Goal: Book appointment/travel/reservation

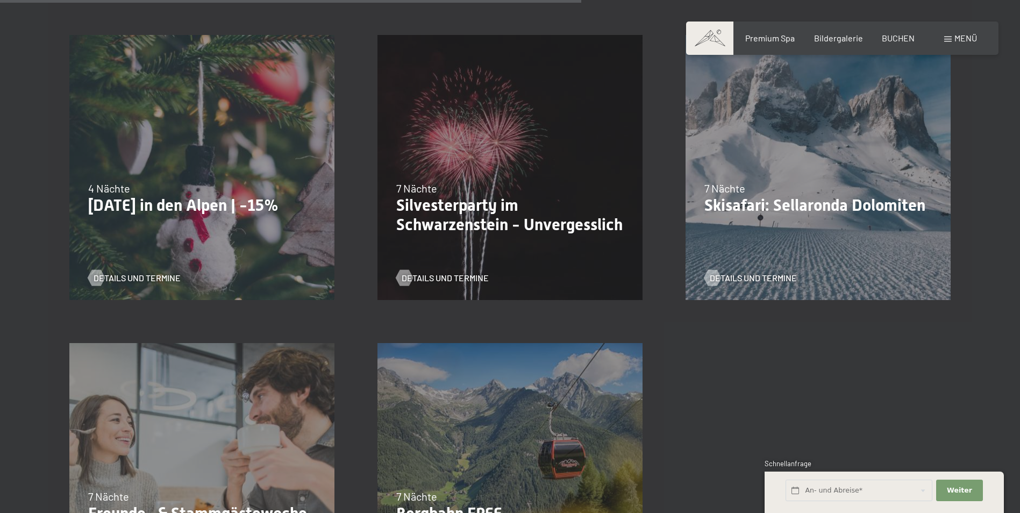
scroll to position [1236, 0]
click at [446, 276] on span "Details und Termine" at bounding box center [455, 279] width 87 height 12
click at [277, 183] on div "4 Nächte" at bounding box center [201, 188] width 227 height 15
click at [186, 204] on p "[DATE] in den Alpen | -15%" at bounding box center [201, 205] width 227 height 19
click at [124, 278] on span "Details und Termine" at bounding box center [147, 279] width 87 height 12
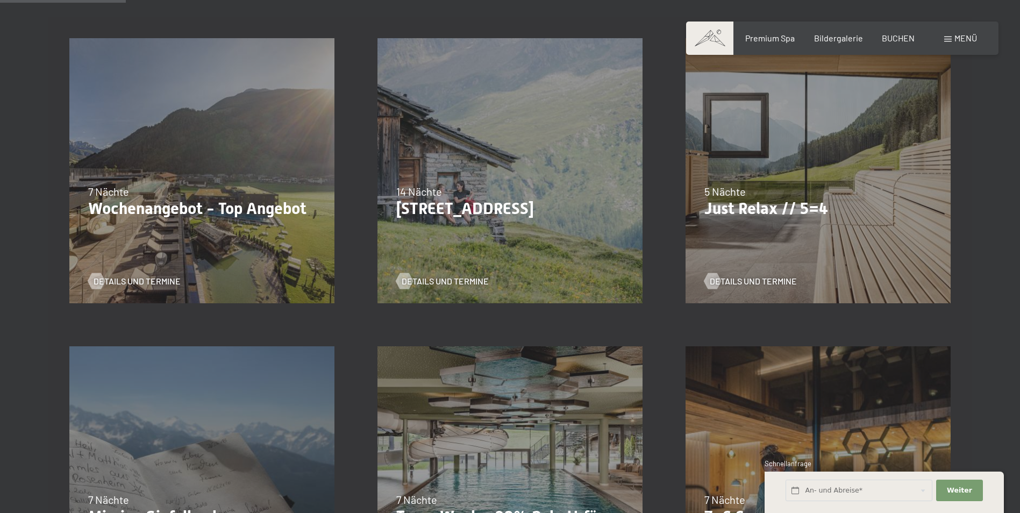
scroll to position [161, 0]
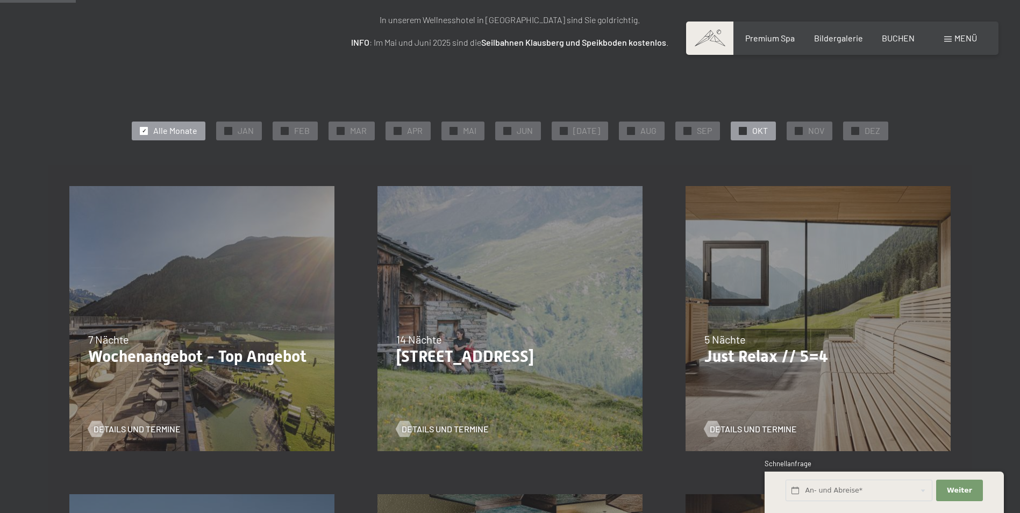
click at [752, 132] on span "OKT" at bounding box center [760, 131] width 16 height 12
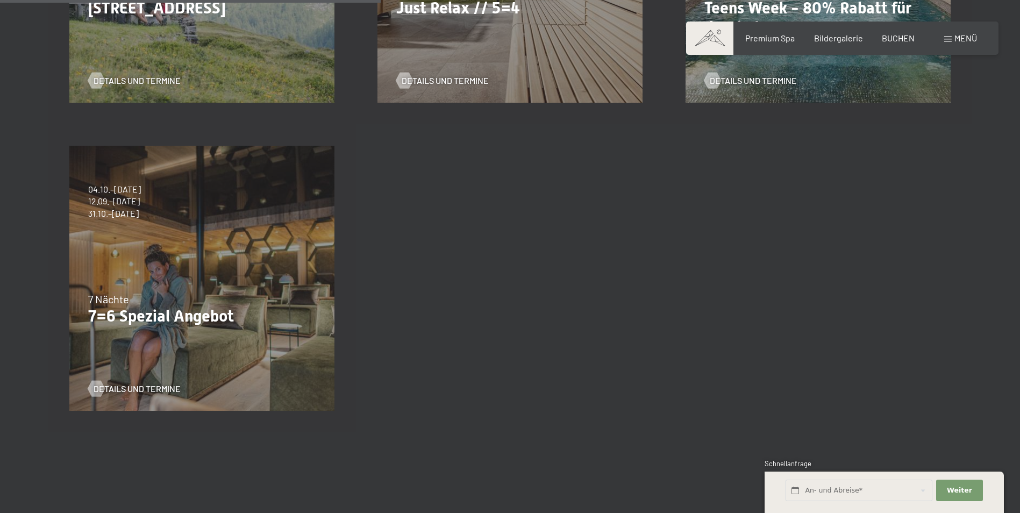
scroll to position [537, 0]
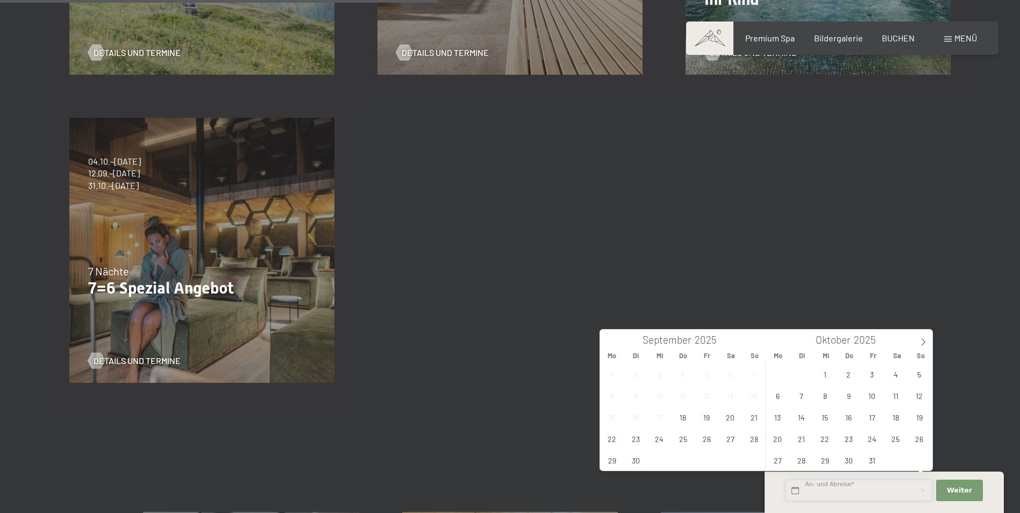
click at [903, 485] on input "text" at bounding box center [858, 490] width 147 height 22
click at [872, 462] on span "31" at bounding box center [871, 459] width 21 height 21
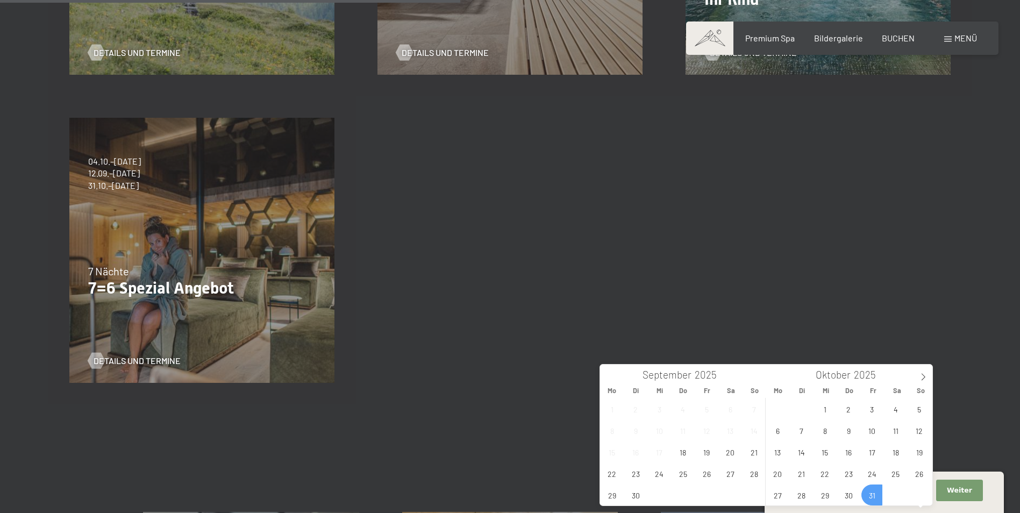
scroll to position [591, 0]
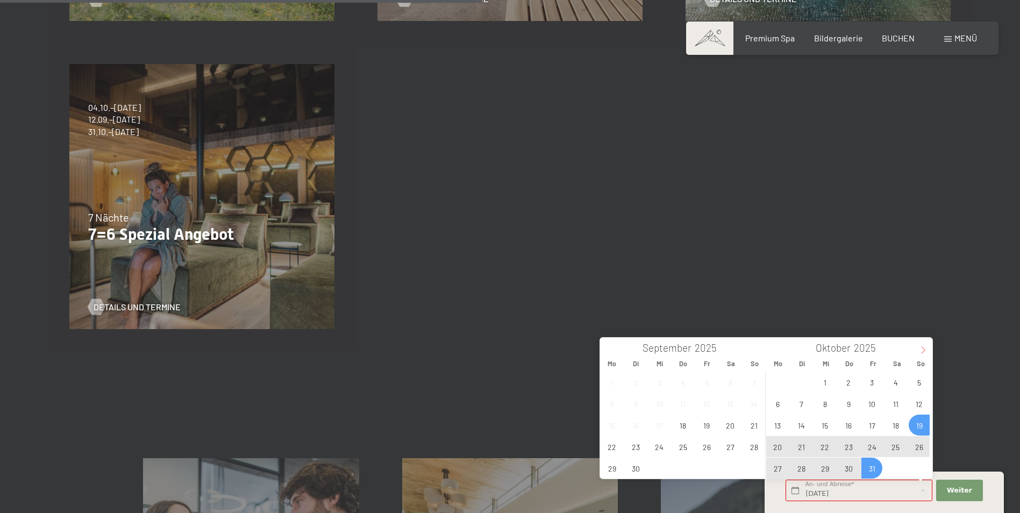
click at [922, 353] on icon at bounding box center [923, 350] width 8 height 8
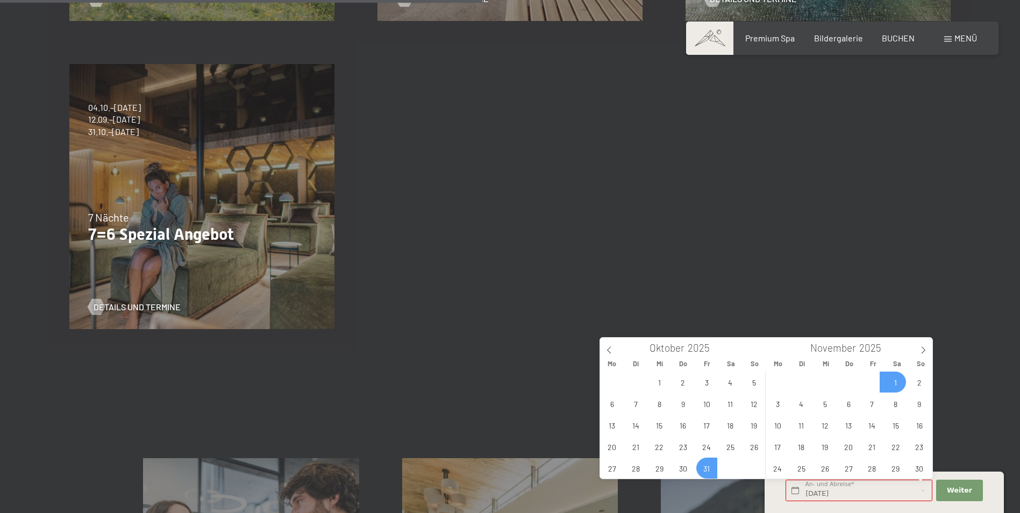
click at [901, 377] on span "1" at bounding box center [895, 381] width 21 height 21
type input "Fr. 31.10.2025 - Sa. 01.11.2025"
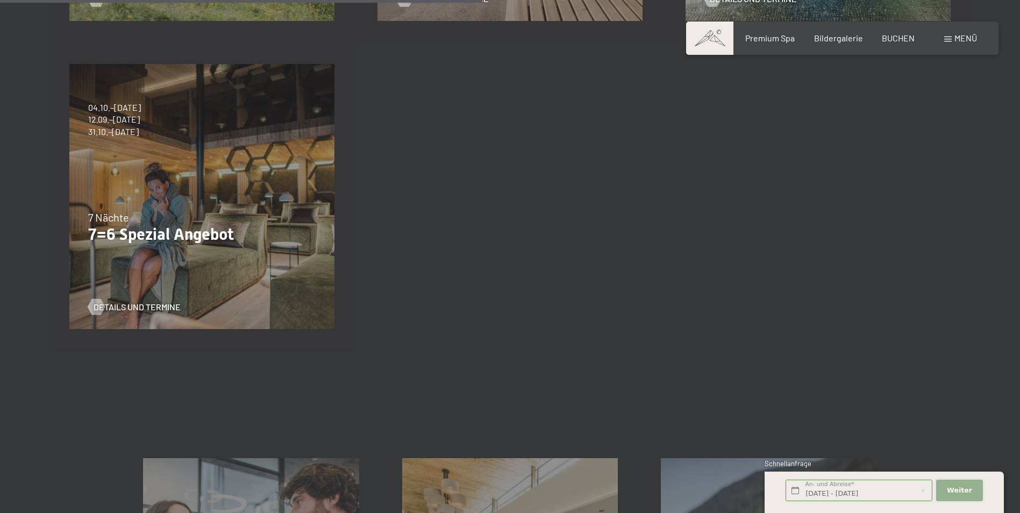
click at [954, 491] on span "Weiter" at bounding box center [958, 490] width 25 height 10
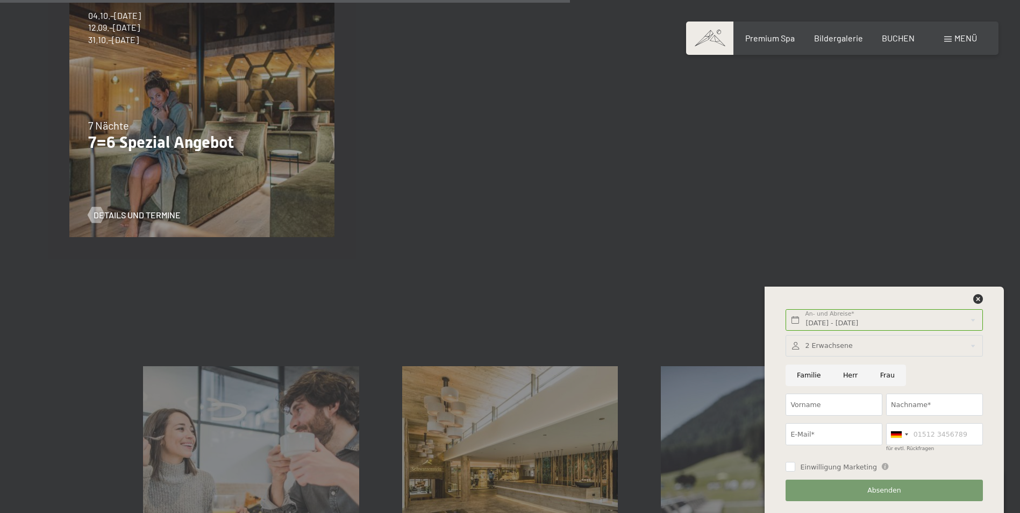
scroll to position [699, 0]
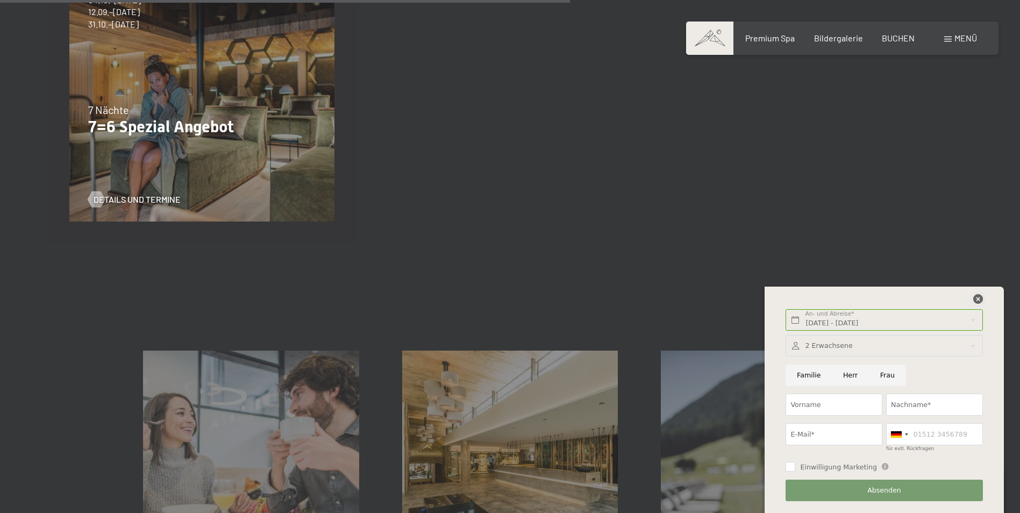
click at [978, 298] on icon at bounding box center [978, 299] width 10 height 10
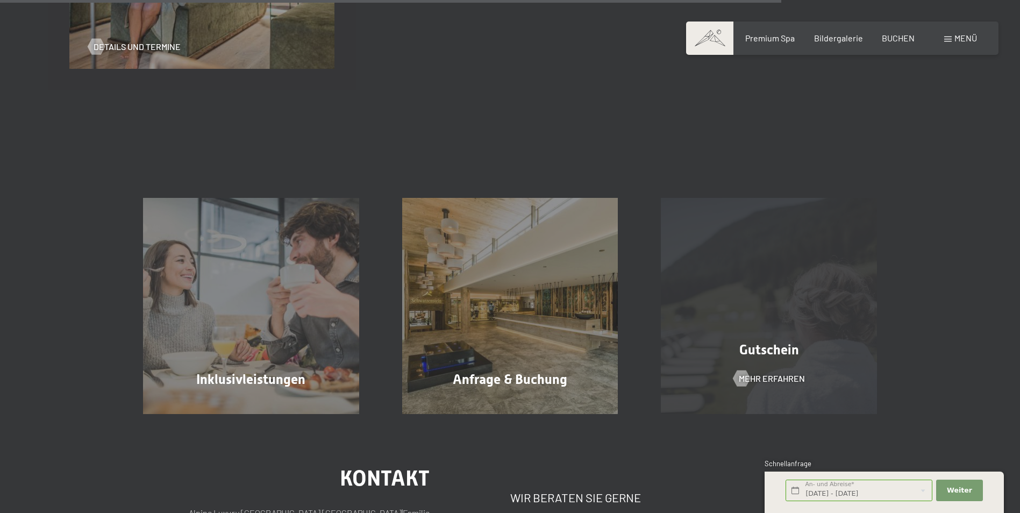
scroll to position [806, 0]
